Goal: Task Accomplishment & Management: Manage account settings

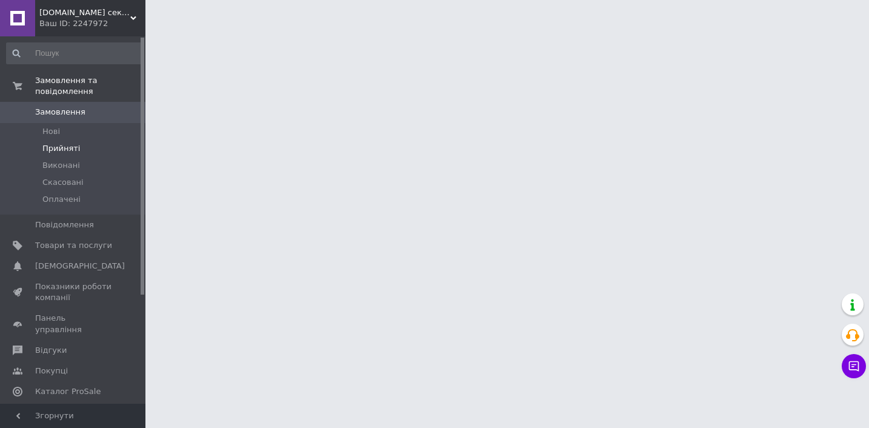
click at [70, 150] on span "Прийняті" at bounding box center [61, 148] width 38 height 11
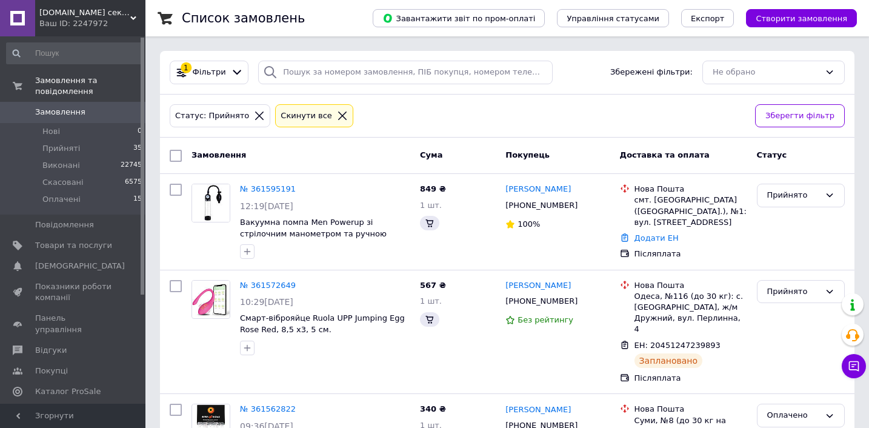
scroll to position [137, 0]
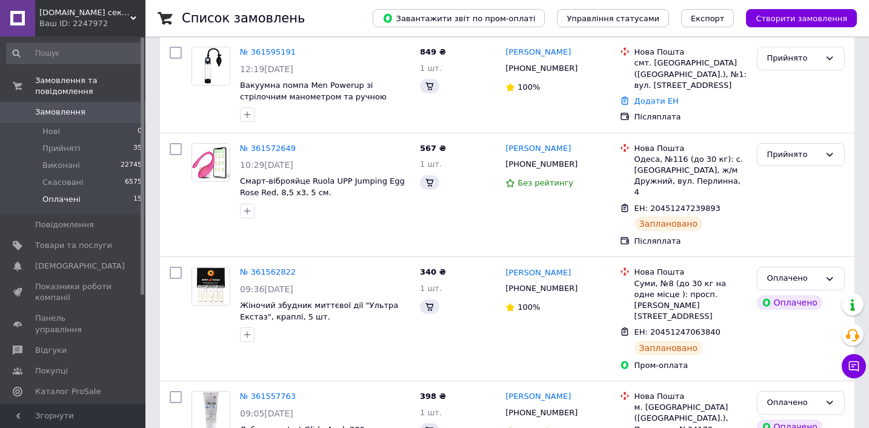
click at [98, 195] on li "Оплачені 15" at bounding box center [74, 202] width 149 height 23
click at [108, 201] on li "Оплачені 15" at bounding box center [74, 202] width 149 height 23
click at [106, 201] on li "Оплачені 15" at bounding box center [74, 202] width 149 height 23
